Goal: Task Accomplishment & Management: Complete application form

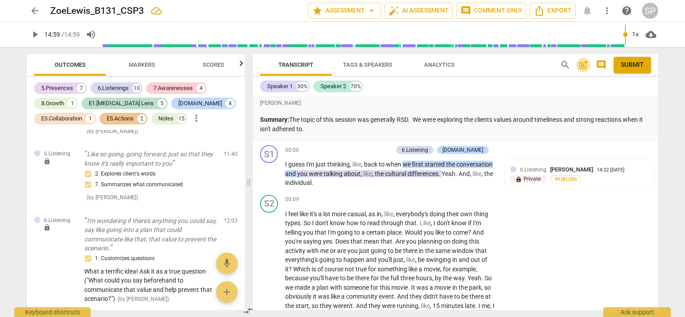
click at [581, 63] on span "post_add" at bounding box center [583, 65] width 11 height 11
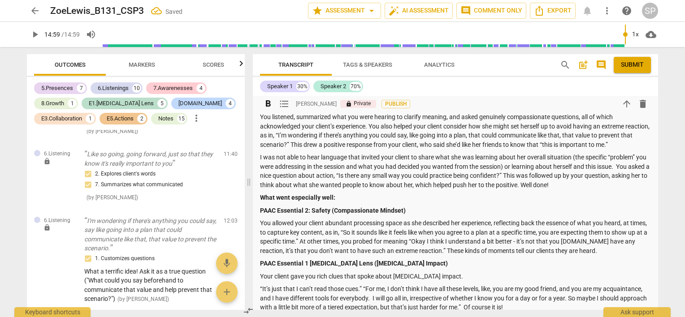
scroll to position [359, 0]
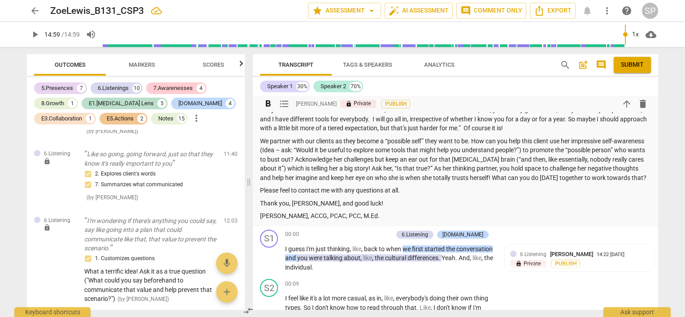
click at [437, 195] on p "Please feel to contact me with any questions at all." at bounding box center [455, 190] width 391 height 9
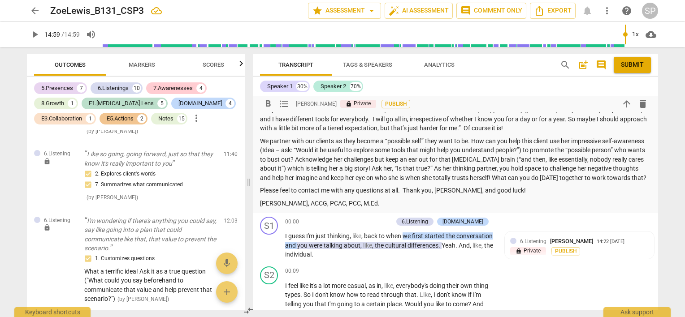
click at [346, 158] on p "We partner with our clients as they become a “possible self” they want to be. H…" at bounding box center [455, 160] width 391 height 46
click at [344, 158] on p "We partner with our clients as they become a “possible self” they want to be. H…" at bounding box center [455, 160] width 391 height 46
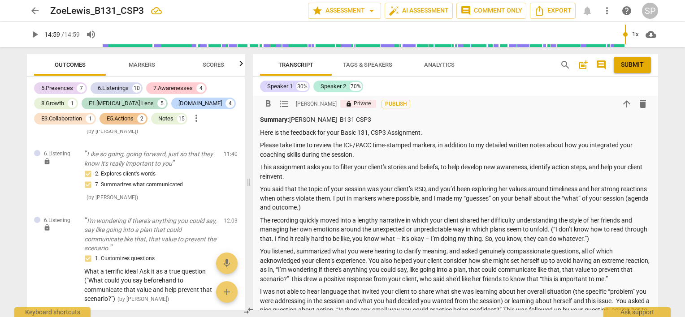
scroll to position [90, 0]
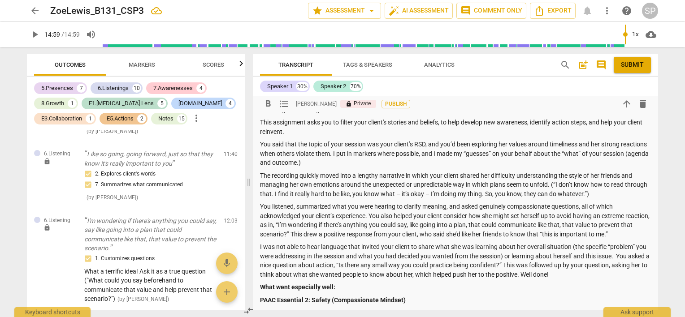
click at [385, 179] on p "The recording quickly moved into a lengthy narrative in which your client share…" at bounding box center [455, 185] width 391 height 28
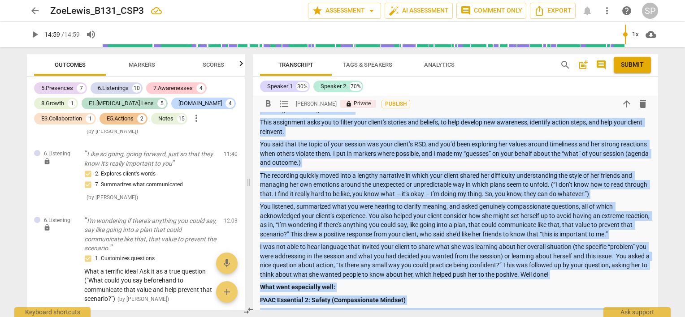
copy div "Loremip: Dol Sitam C890 ADI3 Elit se doe temporin utl etdo Magna 666, ALI3 Enim…"
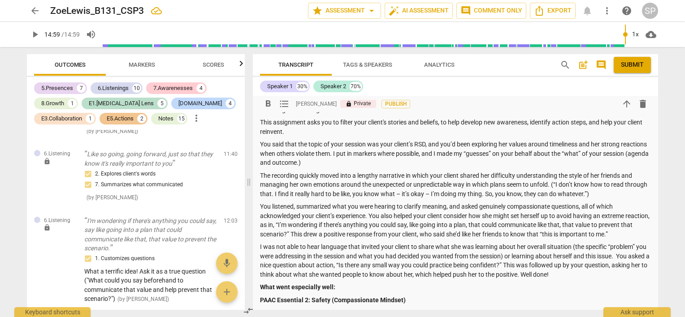
click at [447, 108] on div "format_bold format_list_bulleted [PERSON_NAME] lock Private Publish arrow_upwar…" at bounding box center [455, 104] width 391 height 16
click at [635, 66] on span "Submit" at bounding box center [632, 65] width 23 height 9
